Goal: Task Accomplishment & Management: Manage account settings

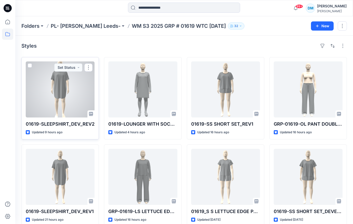
click at [68, 92] on div at bounding box center [60, 89] width 69 height 56
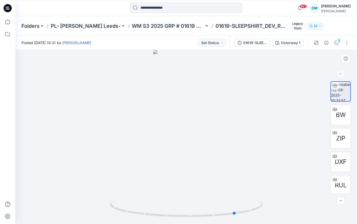
drag, startPoint x: 209, startPoint y: 143, endPoint x: 293, endPoint y: 152, distance: 84.9
click at [293, 153] on div at bounding box center [186, 137] width 342 height 174
click at [215, 44] on button "Set Status" at bounding box center [212, 43] width 28 height 8
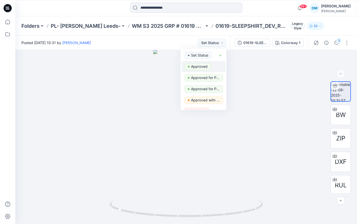
click at [206, 65] on p "Approved" at bounding box center [199, 66] width 17 height 7
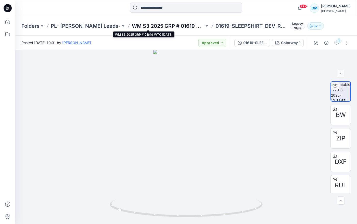
click at [174, 22] on p "WM S3 2025 GRP # 01619 WTC [DATE]" at bounding box center [168, 25] width 72 height 7
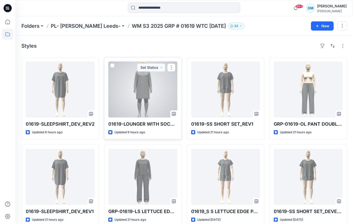
click at [151, 86] on div at bounding box center [142, 89] width 69 height 56
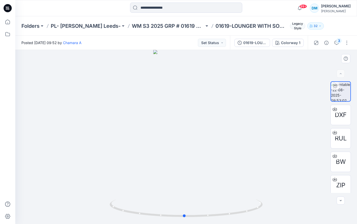
drag, startPoint x: 207, startPoint y: 130, endPoint x: 205, endPoint y: 126, distance: 4.9
click at [205, 126] on div at bounding box center [186, 137] width 342 height 174
drag, startPoint x: 206, startPoint y: 135, endPoint x: 141, endPoint y: 134, distance: 64.5
click at [141, 134] on div at bounding box center [186, 137] width 342 height 174
drag, startPoint x: 191, startPoint y: 132, endPoint x: 119, endPoint y: 132, distance: 72.2
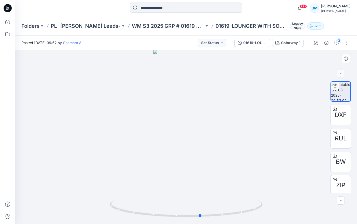
click at [119, 132] on div at bounding box center [186, 137] width 342 height 174
click at [188, 125] on div at bounding box center [186, 137] width 342 height 174
drag, startPoint x: 186, startPoint y: 197, endPoint x: 185, endPoint y: 193, distance: 3.4
click at [185, 194] on div at bounding box center [186, 137] width 342 height 174
click at [189, 118] on div at bounding box center [186, 137] width 342 height 174
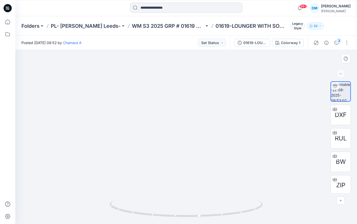
drag, startPoint x: 188, startPoint y: 113, endPoint x: 188, endPoint y: 131, distance: 18.1
click at [188, 131] on img at bounding box center [186, 133] width 86 height 183
click at [216, 41] on button "Set Status" at bounding box center [212, 43] width 28 height 8
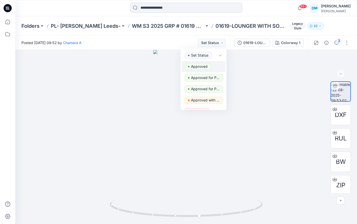
click at [203, 67] on p "Approved" at bounding box center [199, 66] width 17 height 7
